Goal: Task Accomplishment & Management: Complete application form

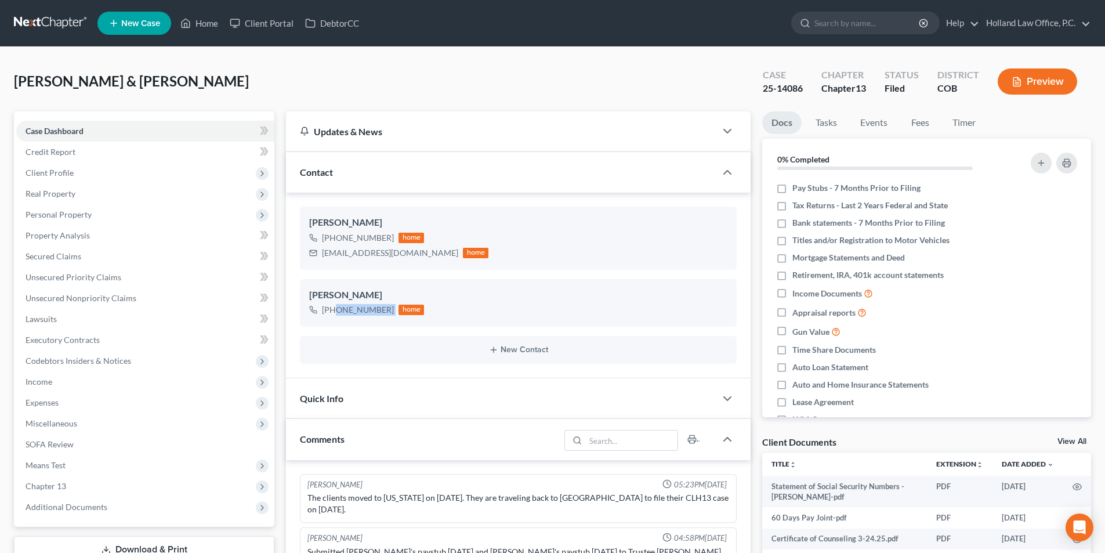
scroll to position [1, 0]
click at [211, 28] on link "Home" at bounding box center [199, 23] width 49 height 21
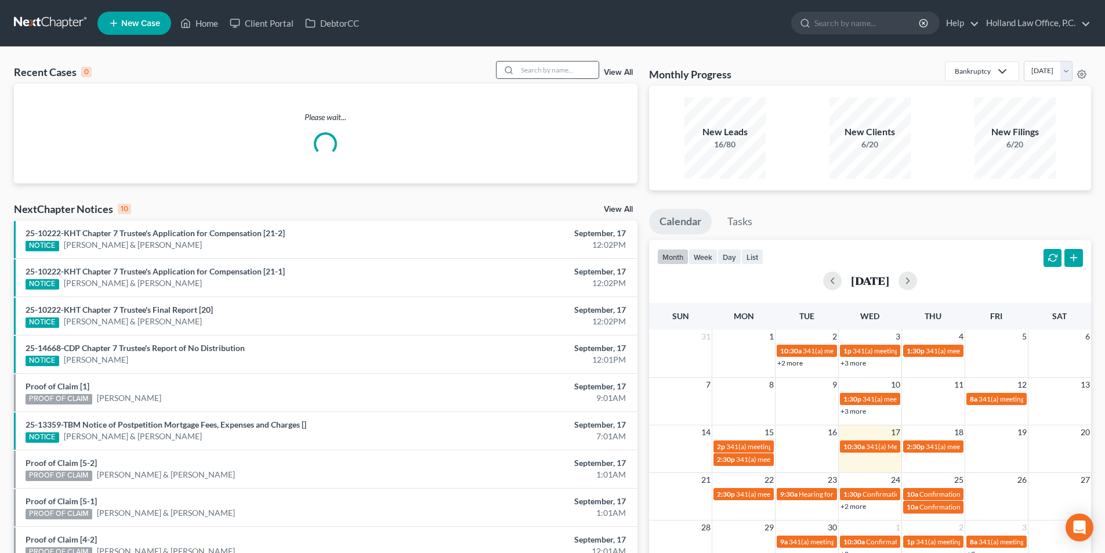
click at [533, 70] on input "search" at bounding box center [558, 69] width 81 height 17
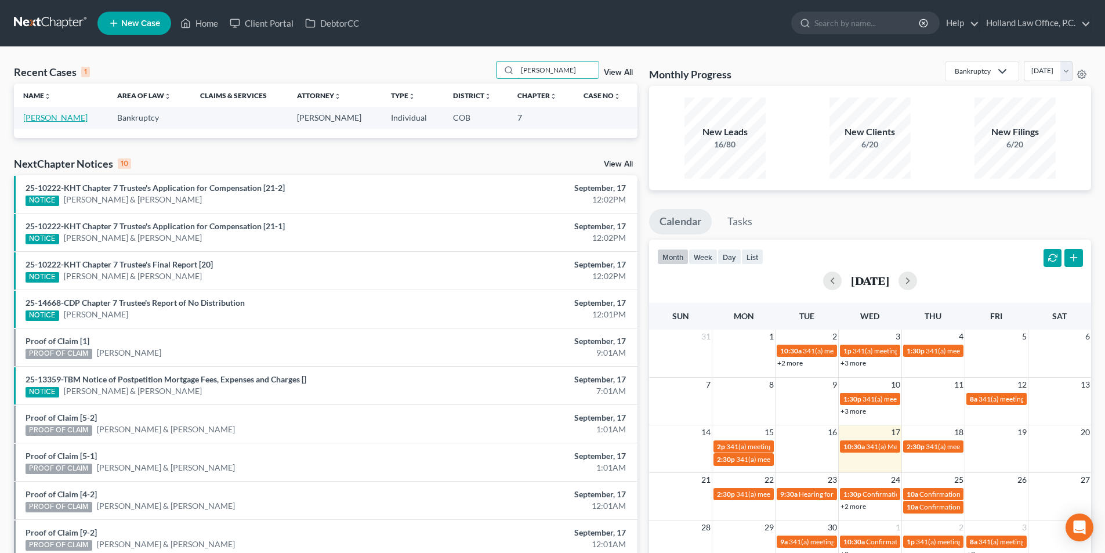
type input "[PERSON_NAME]"
click at [63, 119] on link "[PERSON_NAME]" at bounding box center [55, 118] width 64 height 10
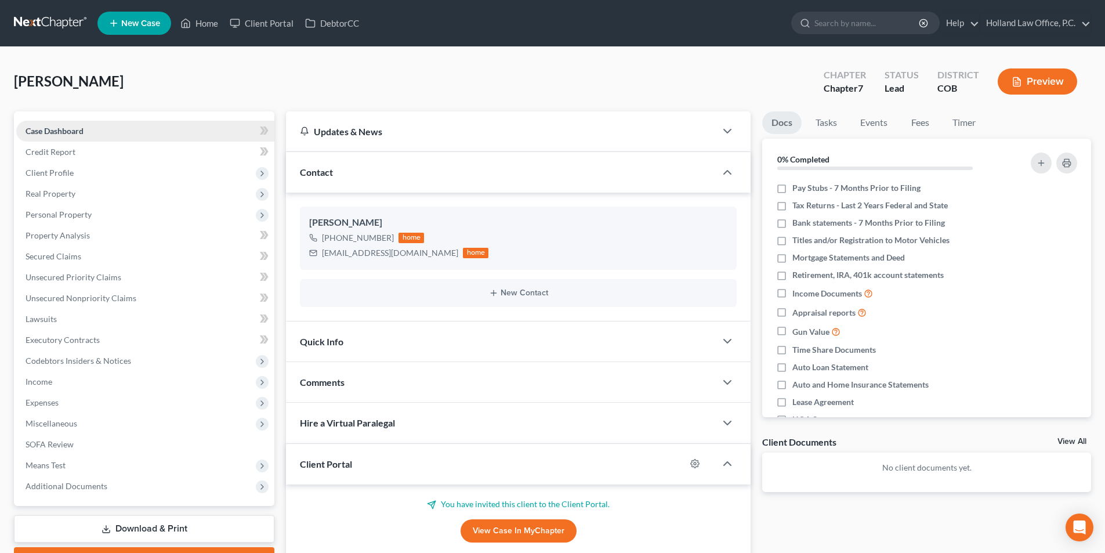
click at [93, 129] on link "Case Dashboard" at bounding box center [145, 131] width 258 height 21
click at [130, 127] on link "Case Dashboard" at bounding box center [145, 131] width 258 height 21
click at [88, 157] on link "Credit Report" at bounding box center [145, 152] width 258 height 21
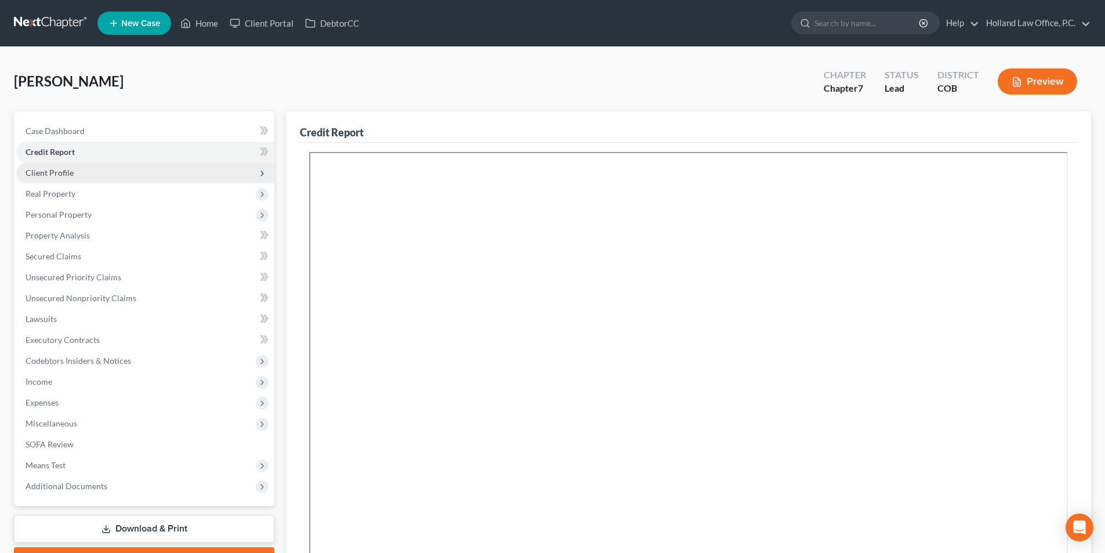
click at [123, 178] on span "Client Profile" at bounding box center [145, 172] width 258 height 21
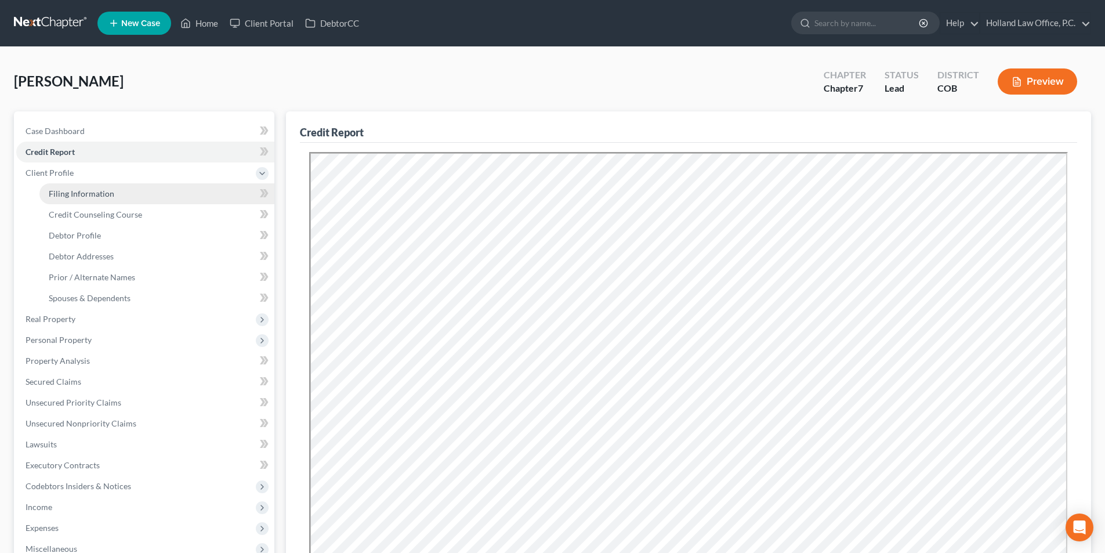
click at [115, 195] on link "Filing Information" at bounding box center [156, 193] width 235 height 21
select select "1"
select select "0"
select select "5"
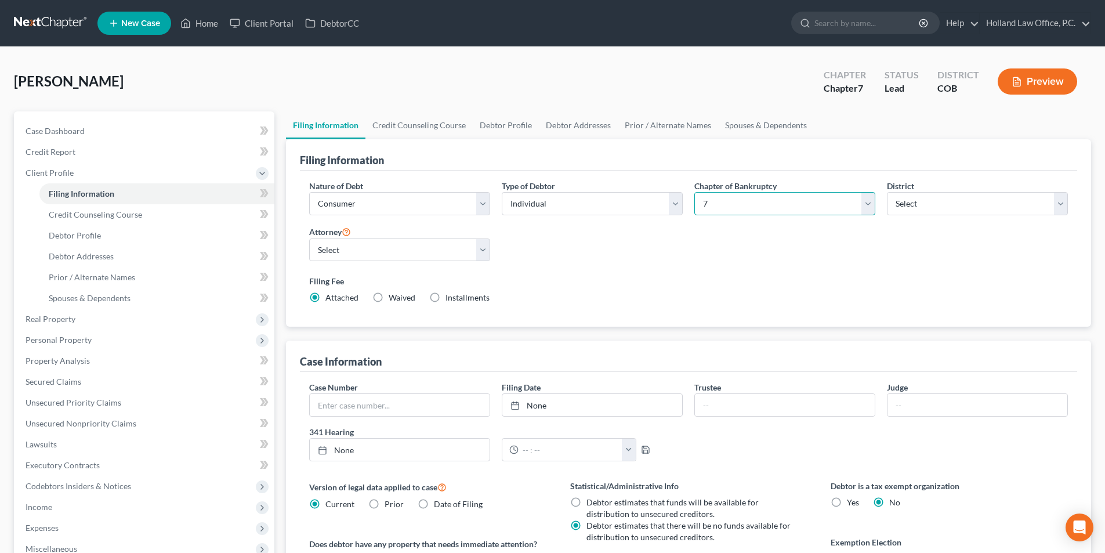
click at [728, 202] on select "Select 7 11 12 13" at bounding box center [784, 203] width 181 height 23
select select "3"
click at [694, 192] on select "Select 7 11 12 13" at bounding box center [784, 203] width 181 height 23
click at [613, 257] on div "Nature of Debt Select Business Consumer Other Nature of Business Select Clearin…" at bounding box center [688, 246] width 770 height 133
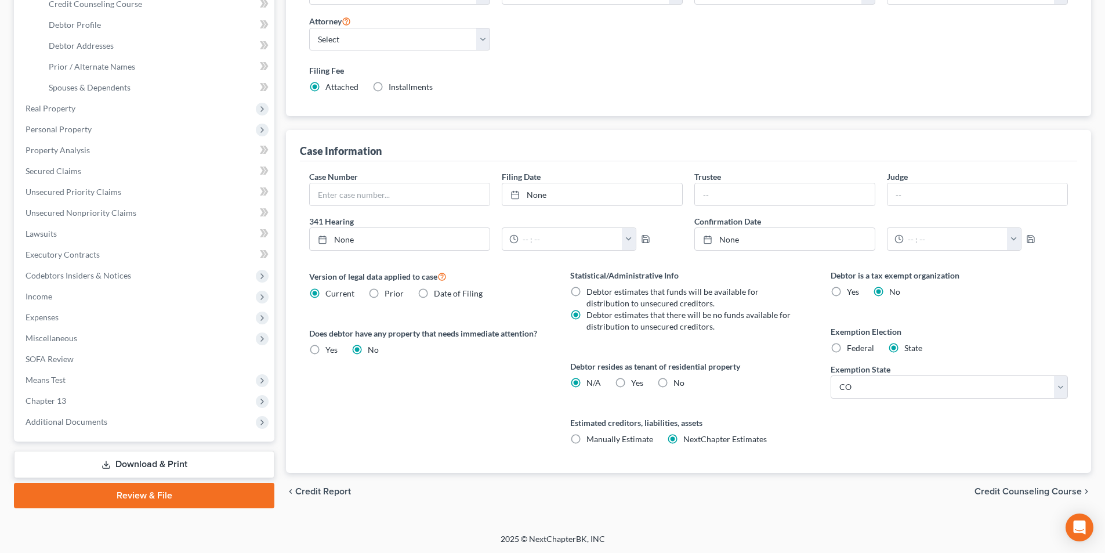
scroll to position [212, 0]
click at [631, 382] on label "Yes Yes" at bounding box center [637, 382] width 12 height 12
click at [636, 382] on input "Yes Yes" at bounding box center [640, 380] width 8 height 8
radio input "true"
radio input "false"
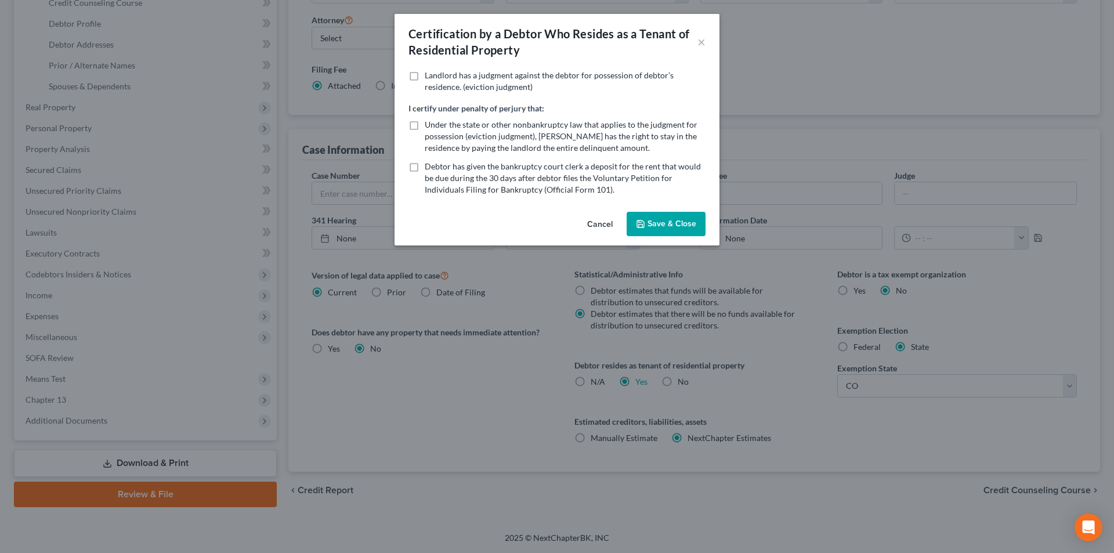
click at [671, 227] on button "Save & Close" at bounding box center [666, 224] width 79 height 24
